Goal: Find specific page/section: Find specific page/section

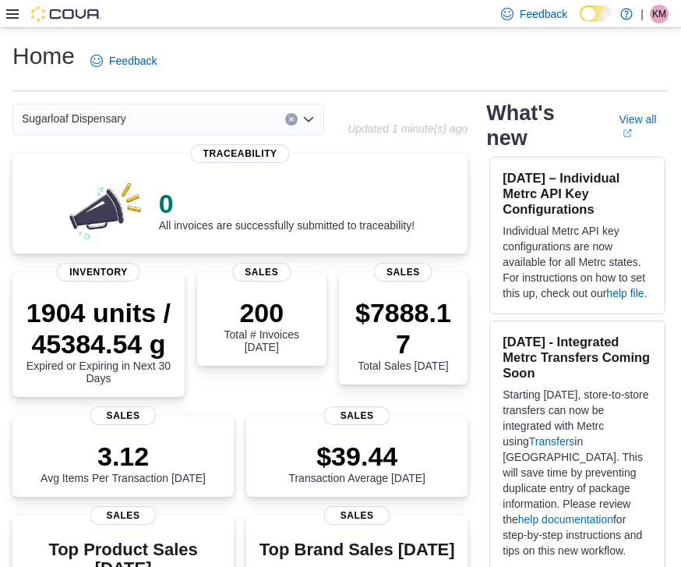
click at [308, 124] on icon "Open list of options" at bounding box center [308, 119] width 12 height 12
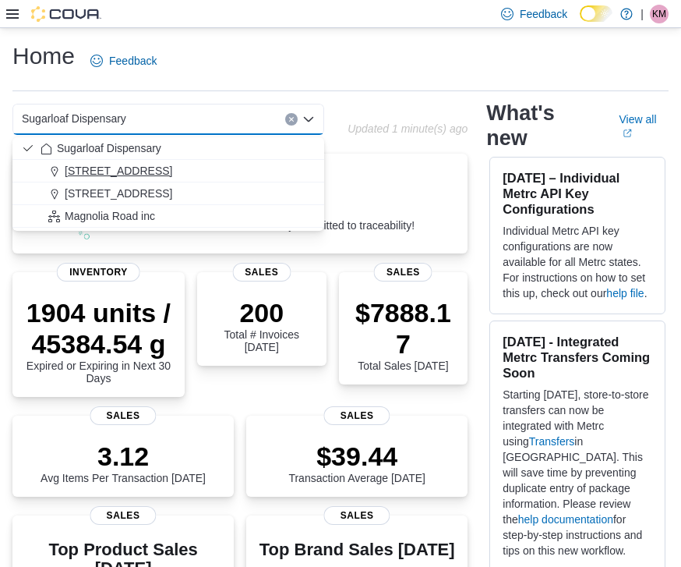
click at [153, 171] on span "[STREET_ADDRESS]" at bounding box center [119, 171] width 108 height 16
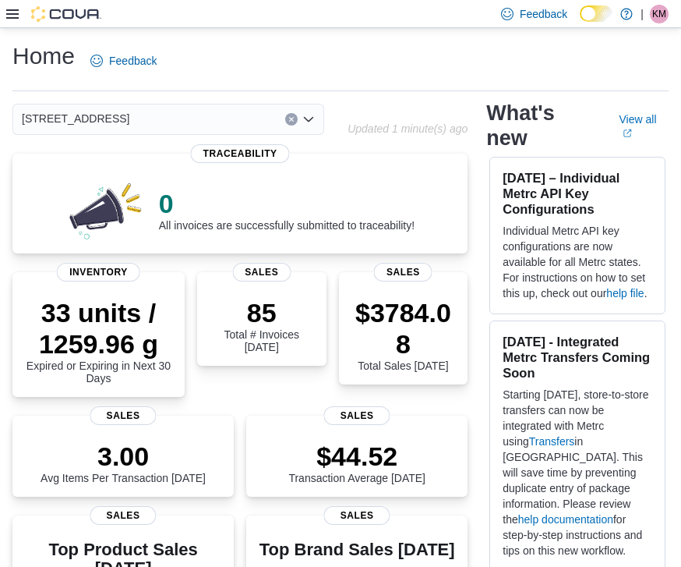
click at [316, 123] on div "[STREET_ADDRESS] Selected. [STREET_ADDRESS] Press Backspace to delete [STREET_A…" at bounding box center [168, 119] width 312 height 31
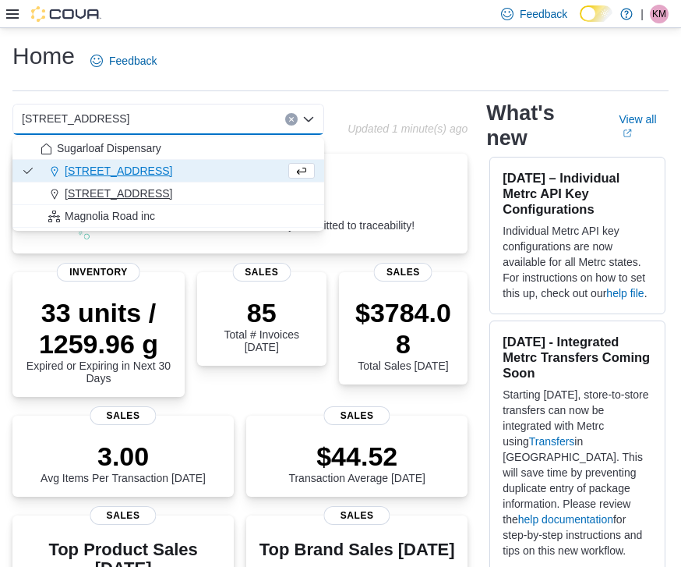
click at [144, 200] on span "[STREET_ADDRESS]" at bounding box center [119, 193] width 108 height 16
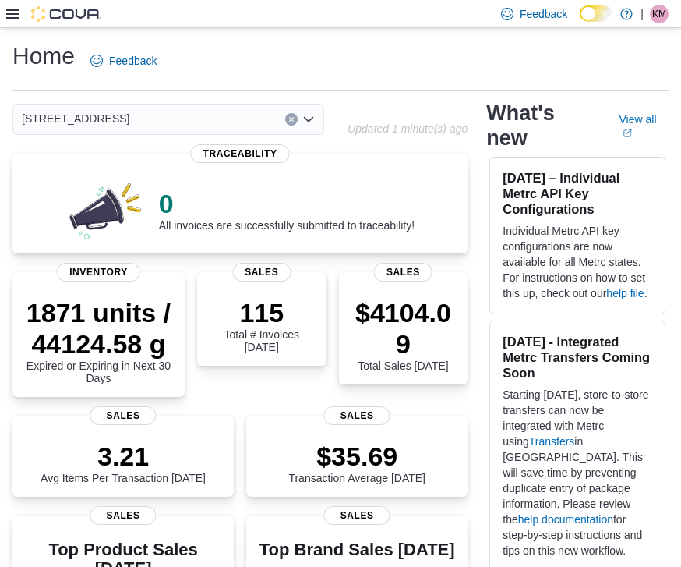
click at [312, 119] on icon "Open list of options" at bounding box center [308, 119] width 9 height 5
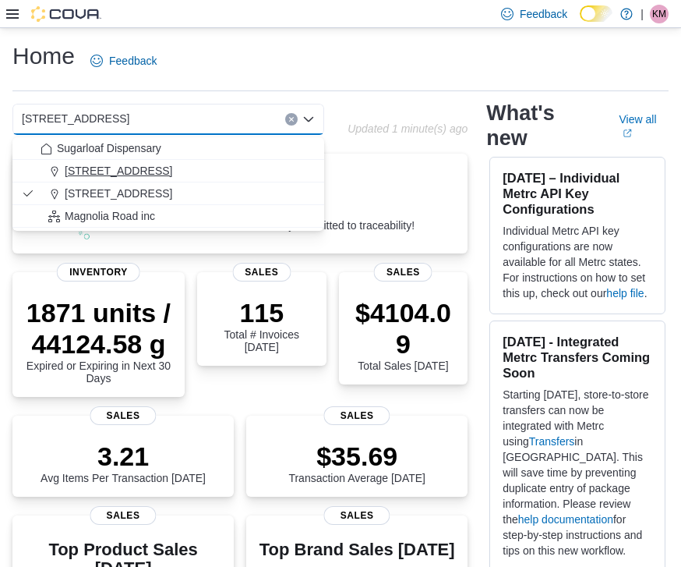
click at [149, 176] on span "[STREET_ADDRESS]" at bounding box center [119, 171] width 108 height 16
